Goal: Task Accomplishment & Management: Manage account settings

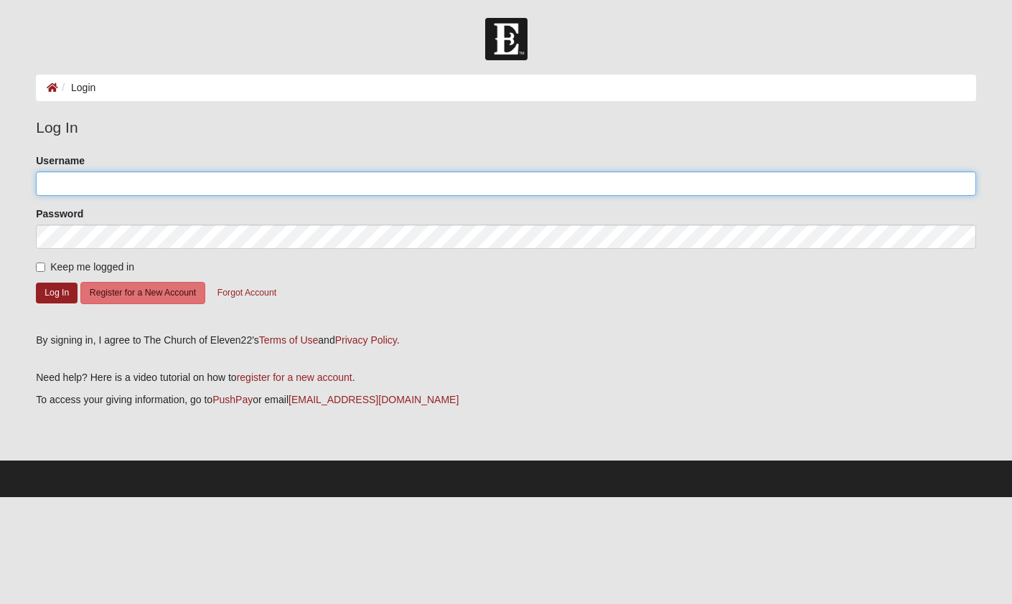
click at [99, 185] on input "Username" at bounding box center [506, 183] width 940 height 24
type input "[EMAIL_ADDRESS][DOMAIN_NAME]"
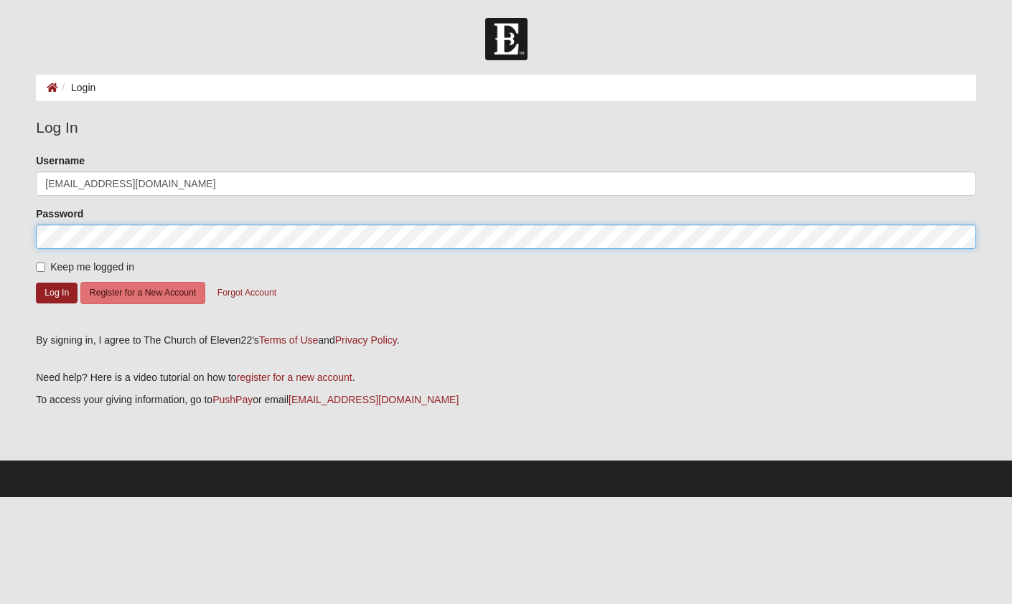
click at [36, 283] on button "Log In" at bounding box center [57, 293] width 42 height 21
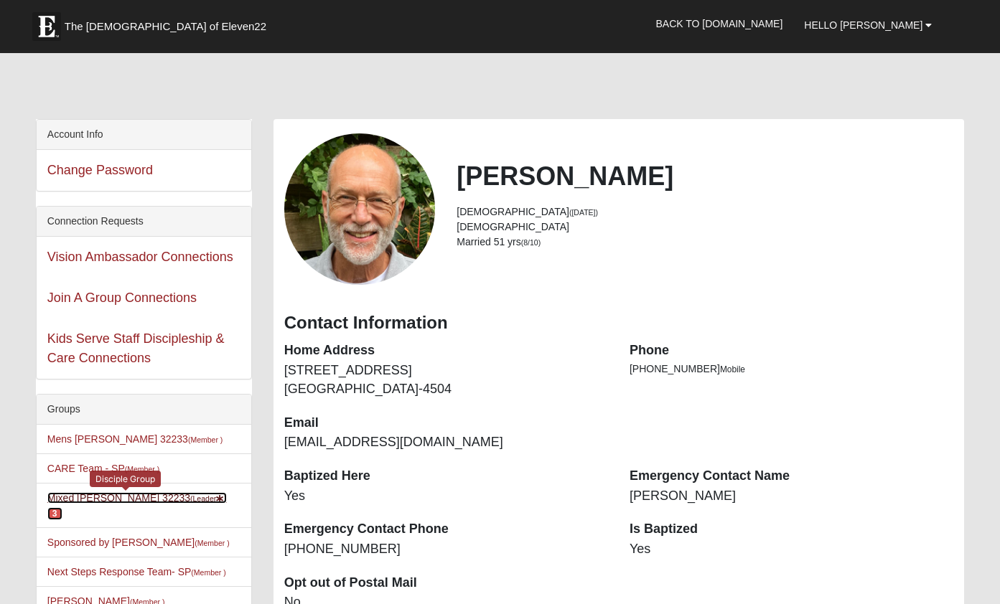
click at [103, 502] on link "Mixed Lammie 32233 (Leader ) 3" at bounding box center [136, 505] width 179 height 27
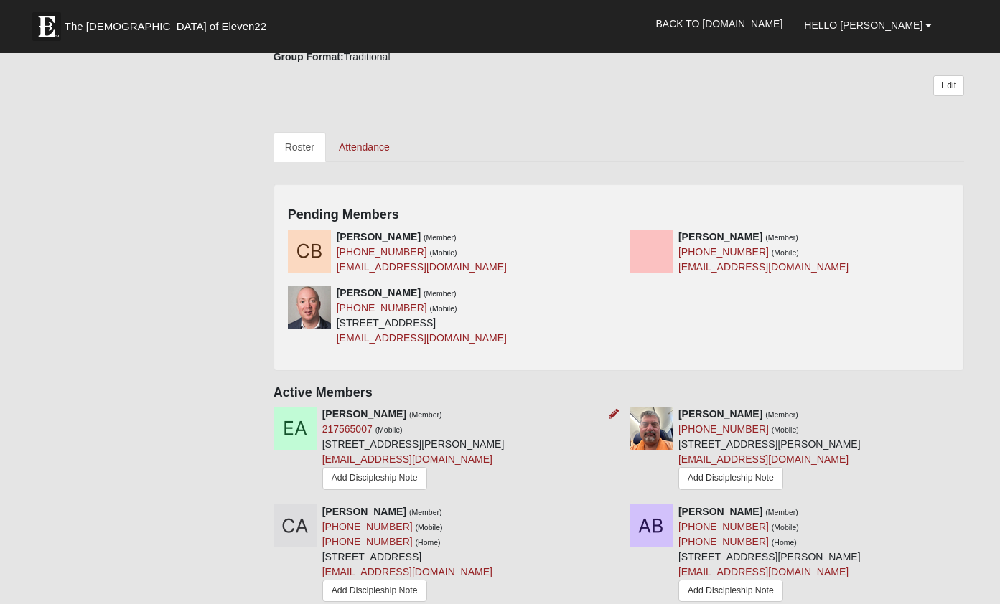
scroll to position [550, 0]
click at [402, 300] on div "Adam Schwartz (Member) (980) 433-7021 (Mobile) 14051 Beach Blvd Apt 1405 Jackso…" at bounding box center [422, 315] width 170 height 60
click at [613, 291] on icon at bounding box center [613, 292] width 10 height 10
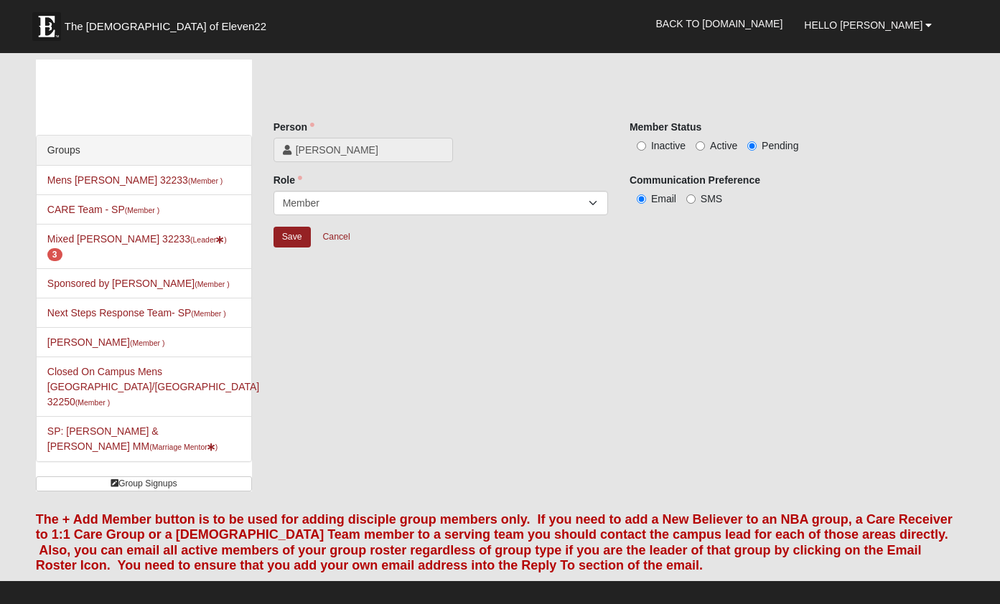
click at [710, 143] on label "Active" at bounding box center [716, 145] width 42 height 14
click at [705, 143] on input "Active" at bounding box center [699, 145] width 9 height 9
radio input "true"
click at [296, 234] on input "Save" at bounding box center [291, 237] width 37 height 21
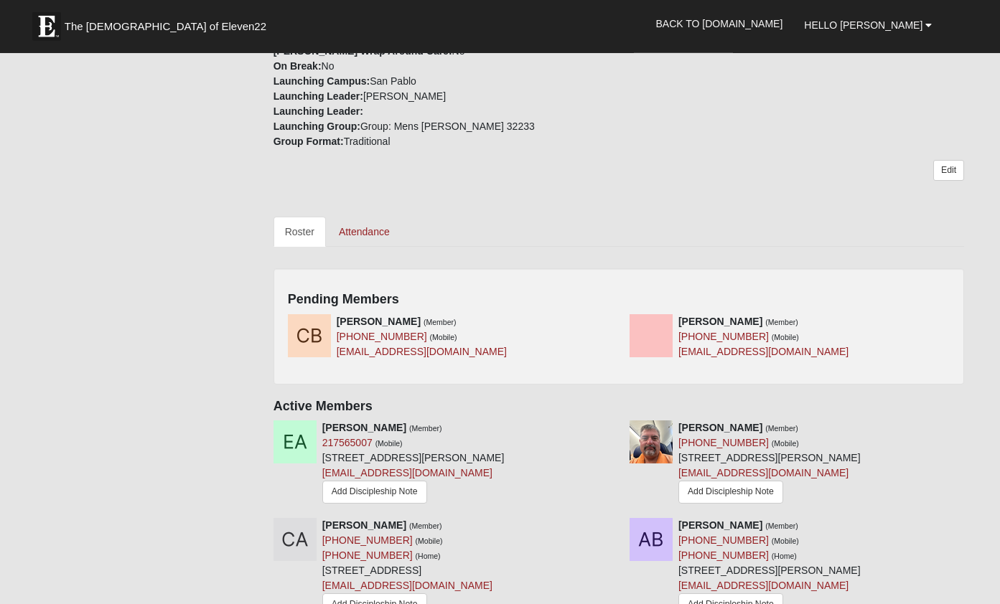
scroll to position [464, 0]
click at [926, 319] on div "Preston Parsons (Member) (904) 665-9681 (Mobile) Ppod1995@gmail.com" at bounding box center [790, 337] width 342 height 45
click at [761, 304] on h4 "Pending Members" at bounding box center [619, 301] width 662 height 16
click at [615, 318] on icon at bounding box center [613, 322] width 10 height 10
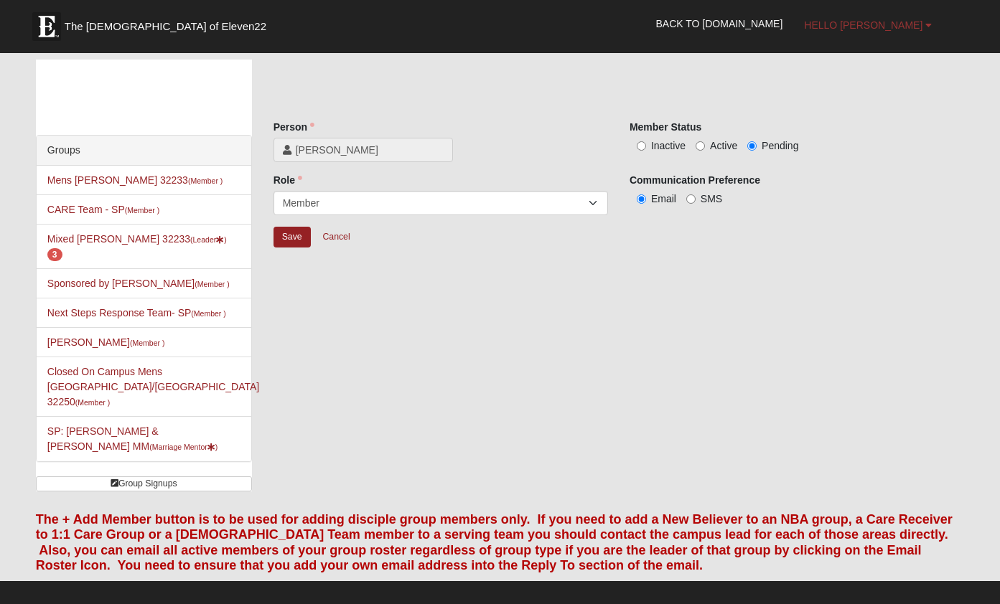
click at [907, 28] on span "Hello [PERSON_NAME]" at bounding box center [863, 24] width 118 height 11
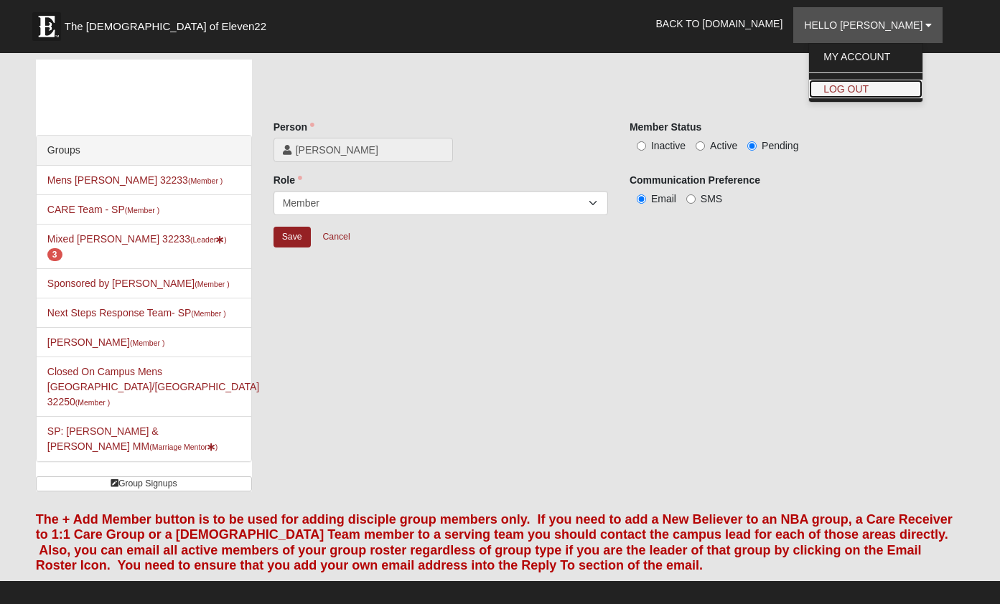
click at [880, 85] on link "Log Out" at bounding box center [865, 89] width 113 height 19
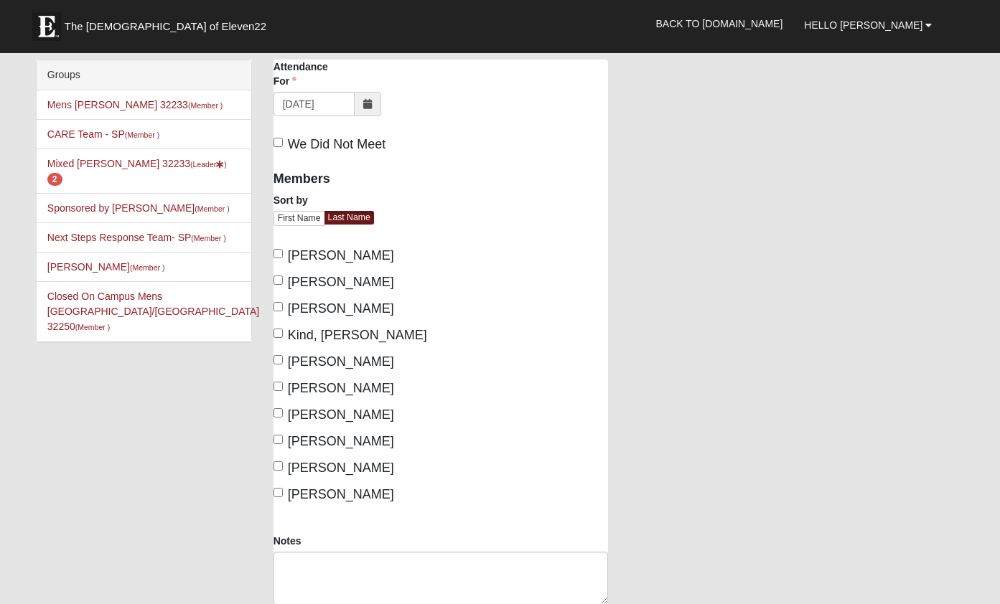
click at [296, 459] on label "[PERSON_NAME]" at bounding box center [333, 468] width 121 height 19
click at [283, 461] on input "[PERSON_NAME]" at bounding box center [277, 465] width 9 height 9
checkbox input "true"
click at [283, 440] on input "Swindell, Miranda" at bounding box center [277, 439] width 9 height 9
checkbox input "true"
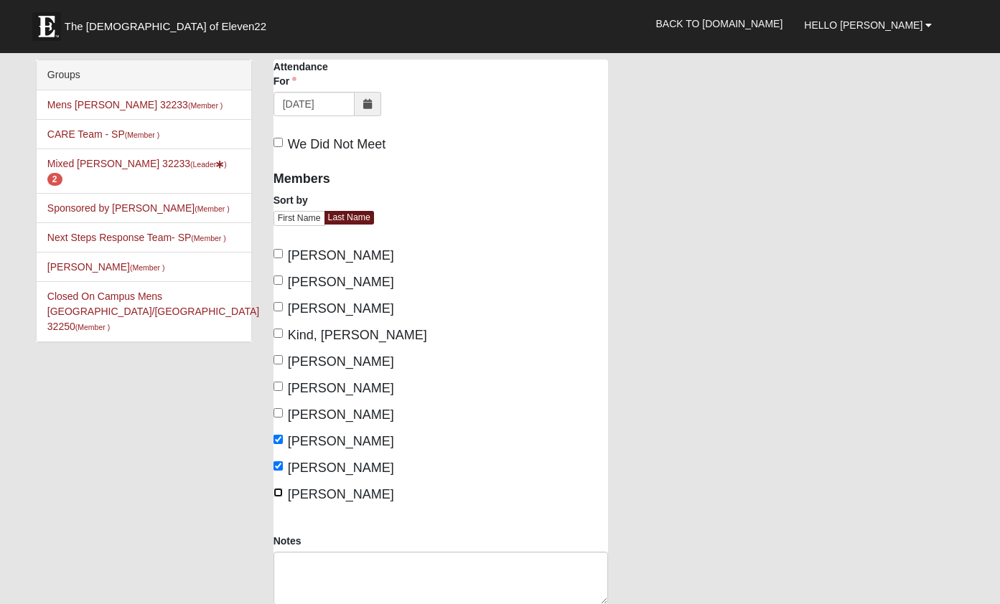
click at [281, 492] on input "[PERSON_NAME]" at bounding box center [277, 492] width 9 height 9
checkbox input "true"
click at [281, 331] on input "Kind, [PERSON_NAME]" at bounding box center [277, 333] width 9 height 9
checkbox input "true"
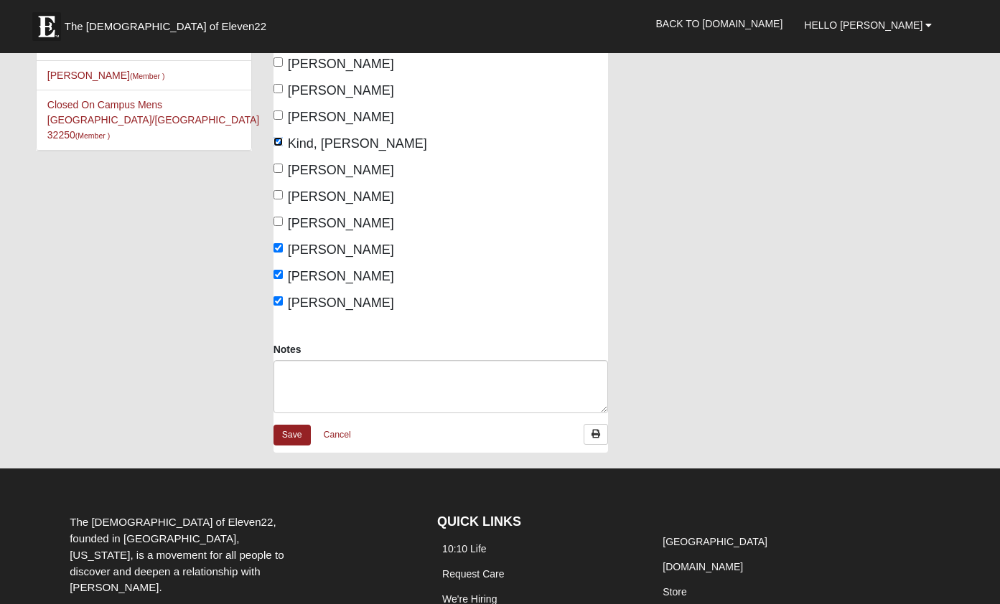
scroll to position [191, 0]
click at [293, 440] on link "Save" at bounding box center [291, 436] width 37 height 21
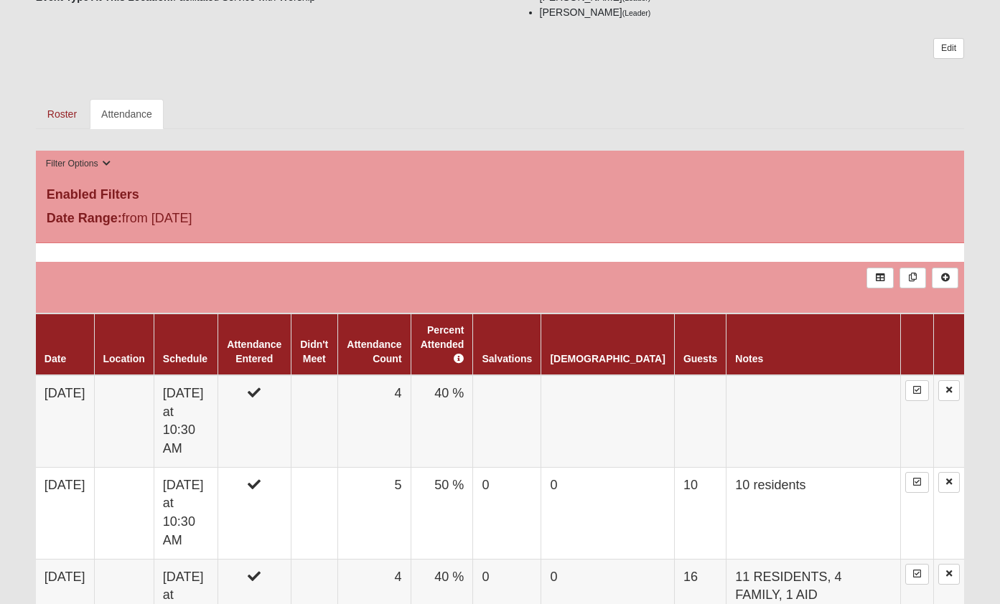
scroll to position [410, 0]
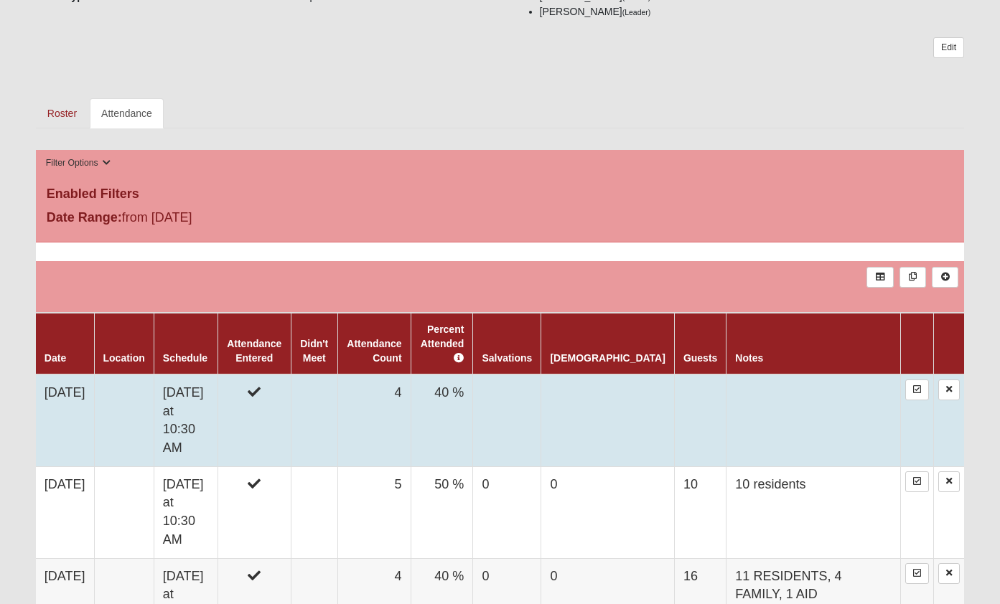
click at [83, 398] on td "[DATE]" at bounding box center [65, 421] width 58 height 92
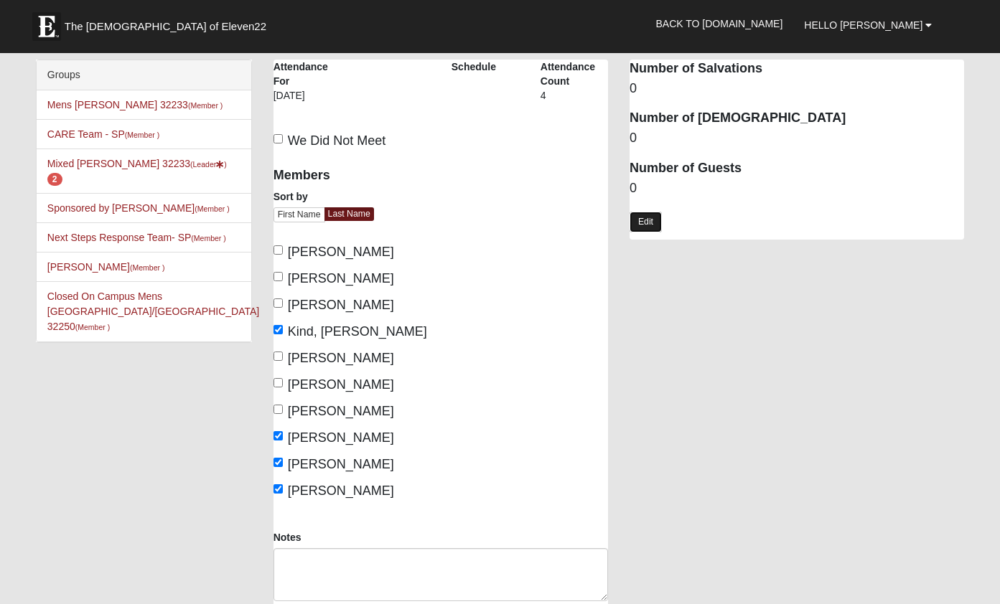
click at [641, 217] on link "Edit" at bounding box center [645, 222] width 32 height 21
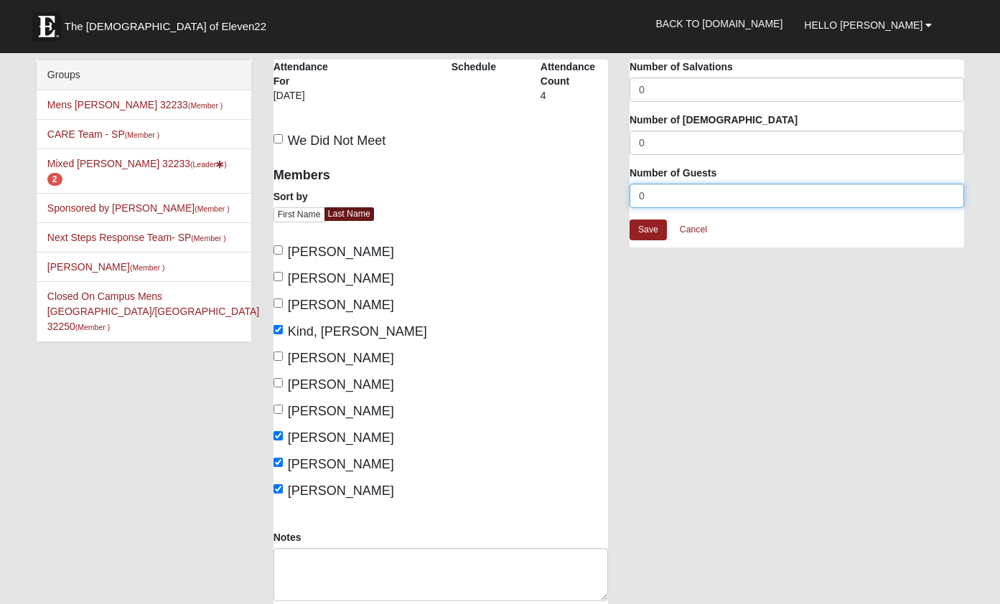
click at [652, 195] on input "0" at bounding box center [796, 196] width 334 height 24
type input "9"
click at [648, 233] on link "Save" at bounding box center [647, 230] width 37 height 21
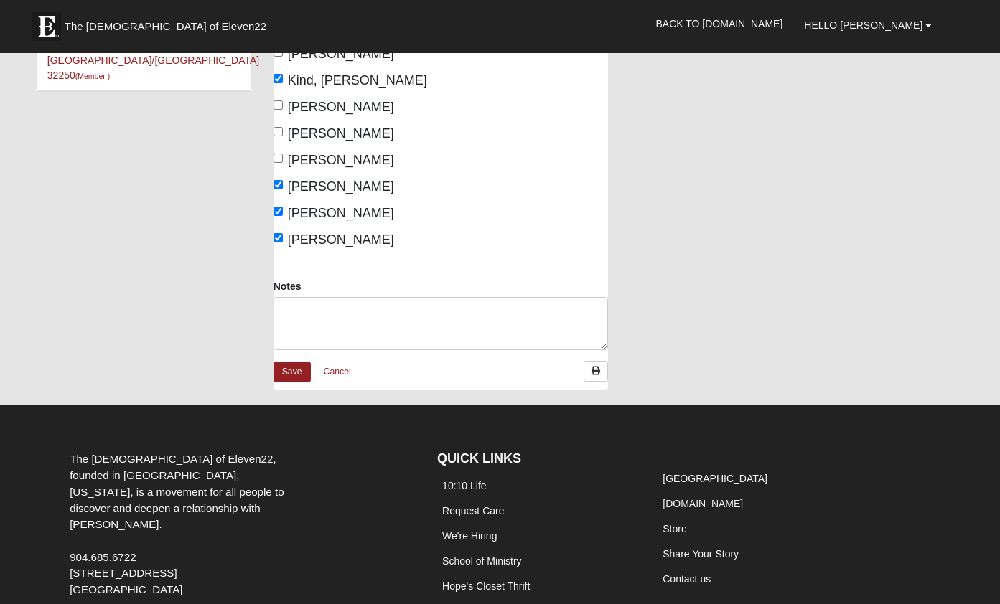
scroll to position [250, 0]
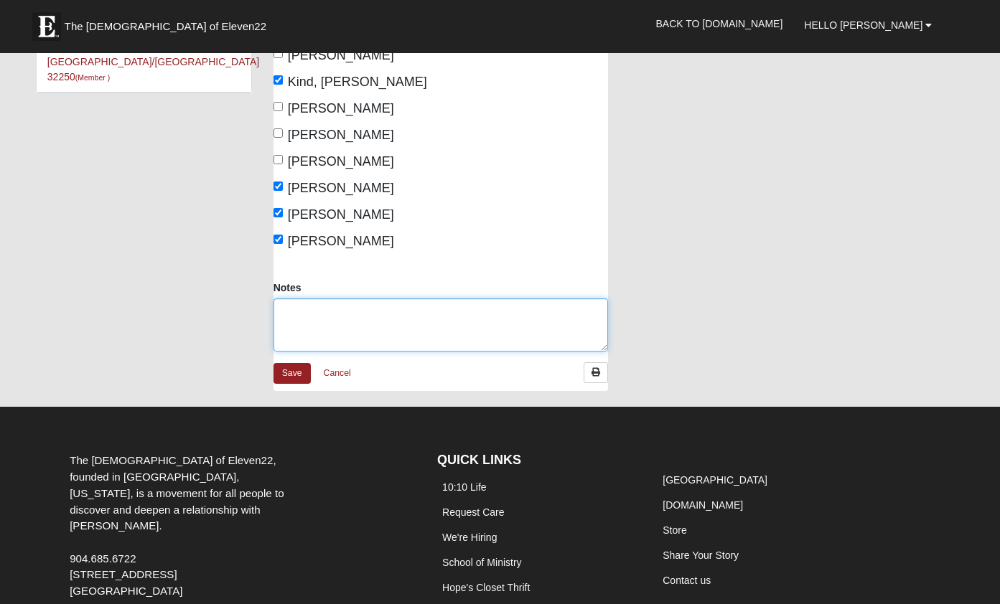
click at [321, 323] on textarea "Notes" at bounding box center [440, 325] width 334 height 53
type textarea "8 residents, one care giver"
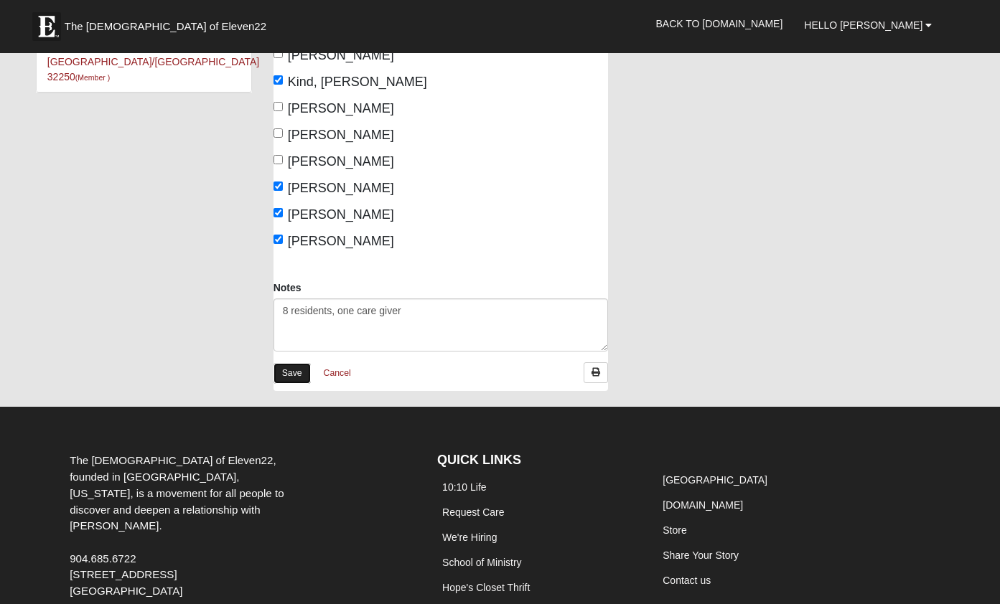
click at [288, 367] on link "Save" at bounding box center [291, 373] width 37 height 21
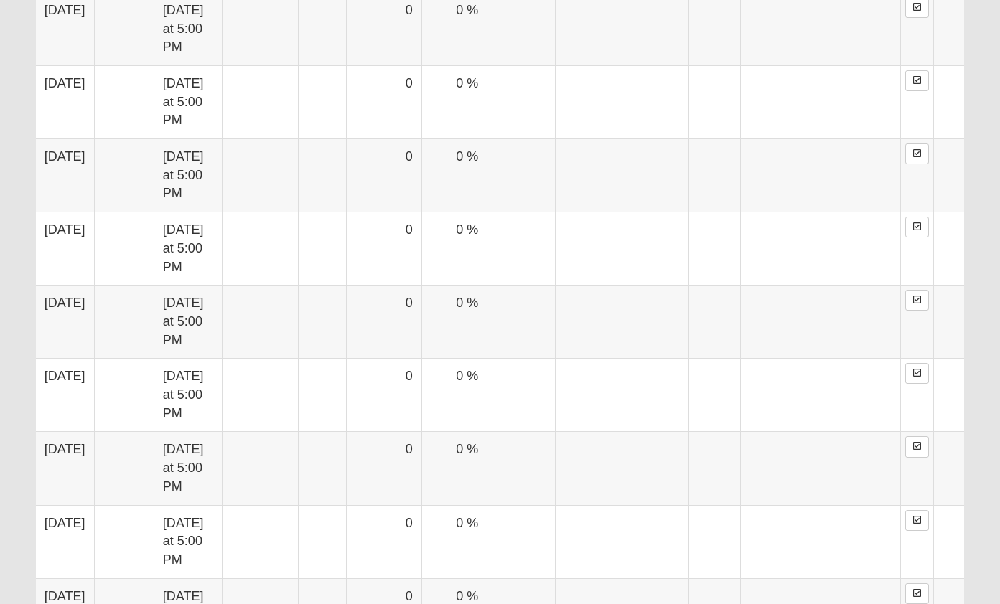
scroll to position [1747, 0]
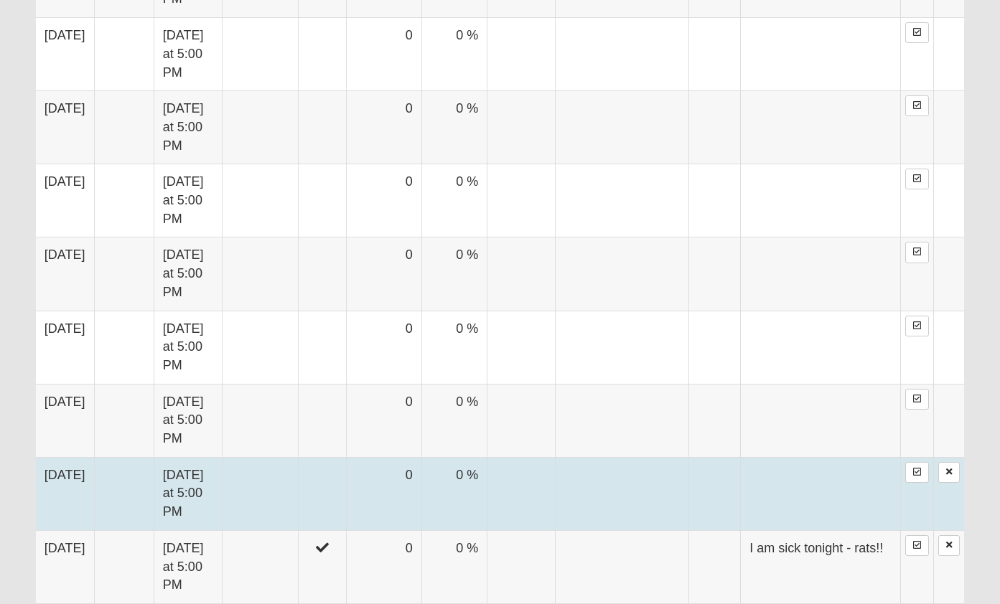
click at [85, 457] on td "[DATE]" at bounding box center [65, 493] width 58 height 73
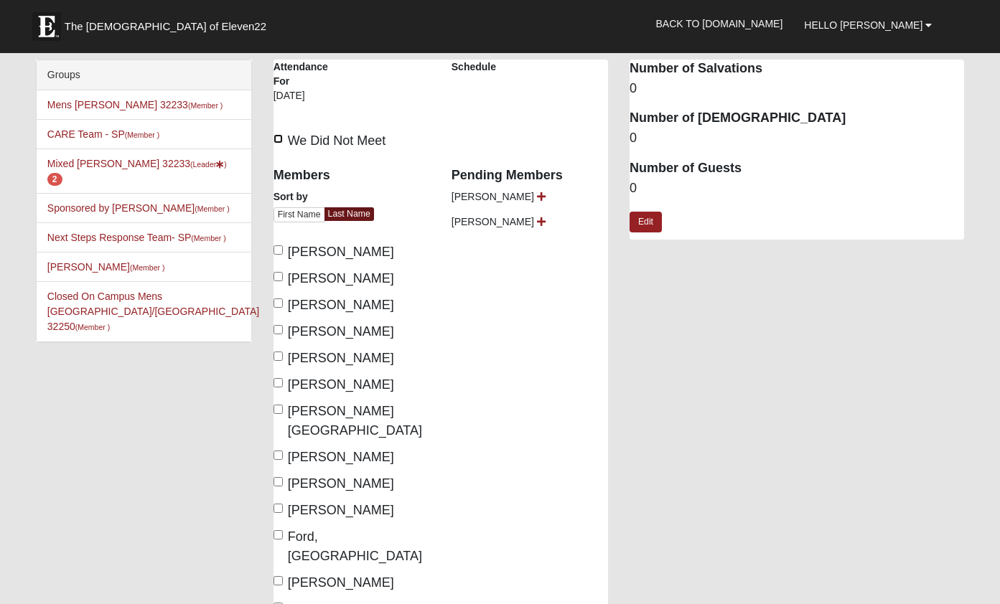
click at [281, 136] on input "We Did Not Meet" at bounding box center [277, 138] width 9 height 9
checkbox input "true"
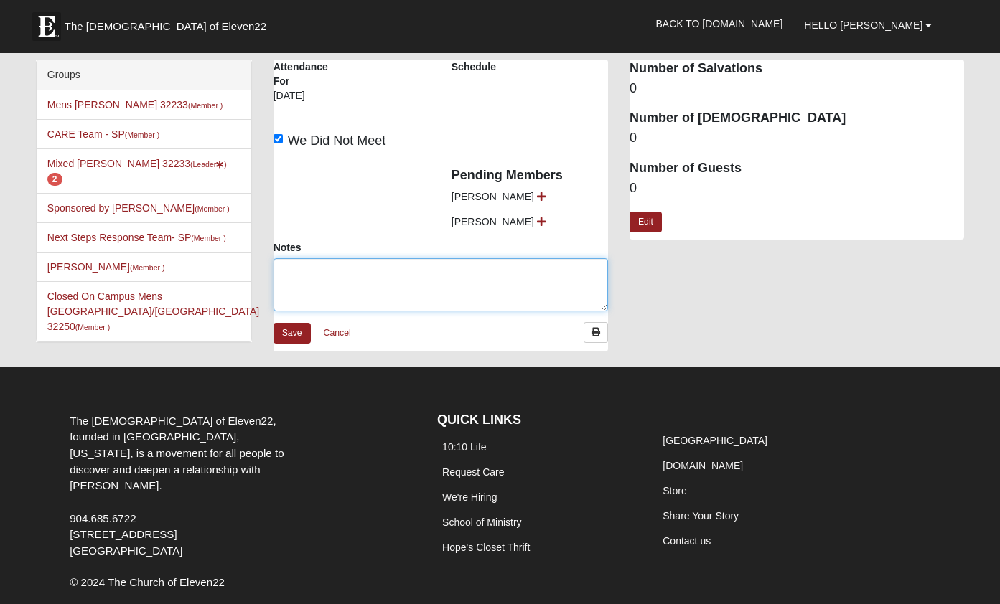
click at [305, 267] on textarea "Notes" at bounding box center [440, 284] width 334 height 53
click at [540, 260] on textarea "Nancy and I were away for the Labor Day weekend in Minesota with grandkids" at bounding box center [440, 284] width 334 height 53
click at [542, 272] on textarea "Nancy and I were away for the Labor Day weekend in Minesota with grandkids" at bounding box center [440, 284] width 334 height 53
type textarea "[PERSON_NAME] and I were away for the [DATE] weekend in [US_STATE] with grandki…"
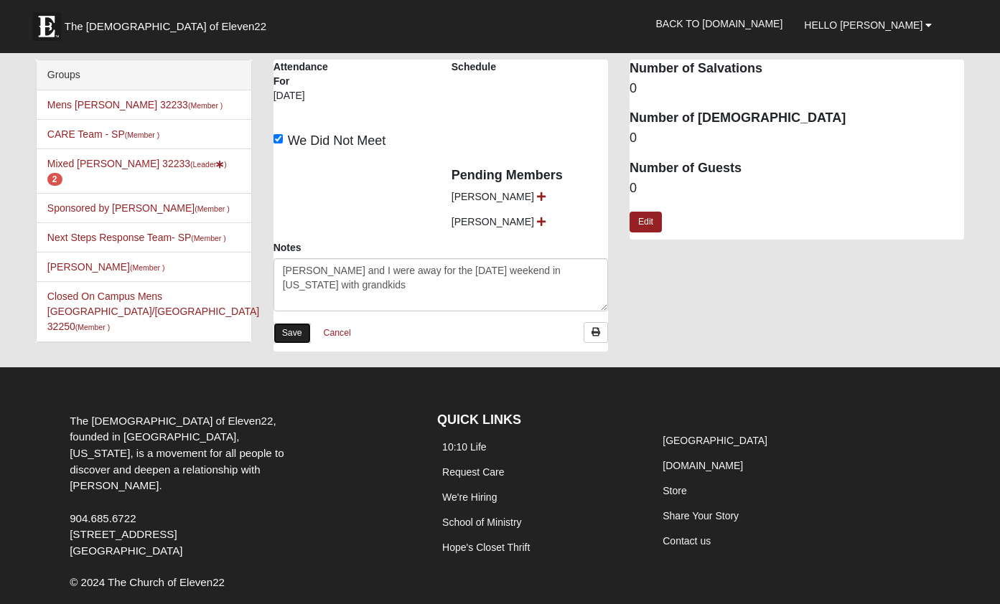
click at [293, 332] on link "Save" at bounding box center [291, 333] width 37 height 21
